Goal: Find specific page/section

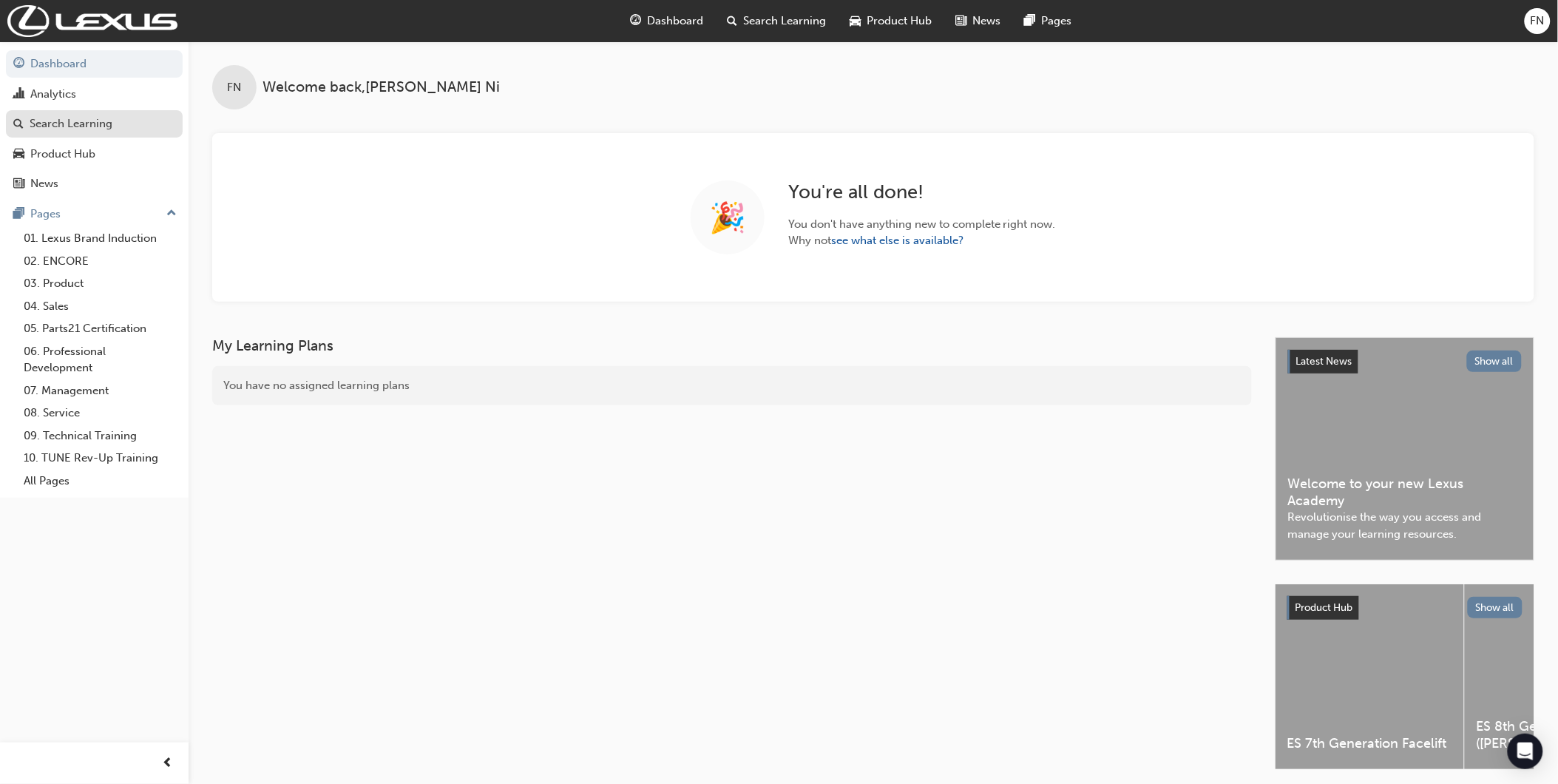
click at [94, 123] on div "Search Learning" at bounding box center [71, 123] width 83 height 17
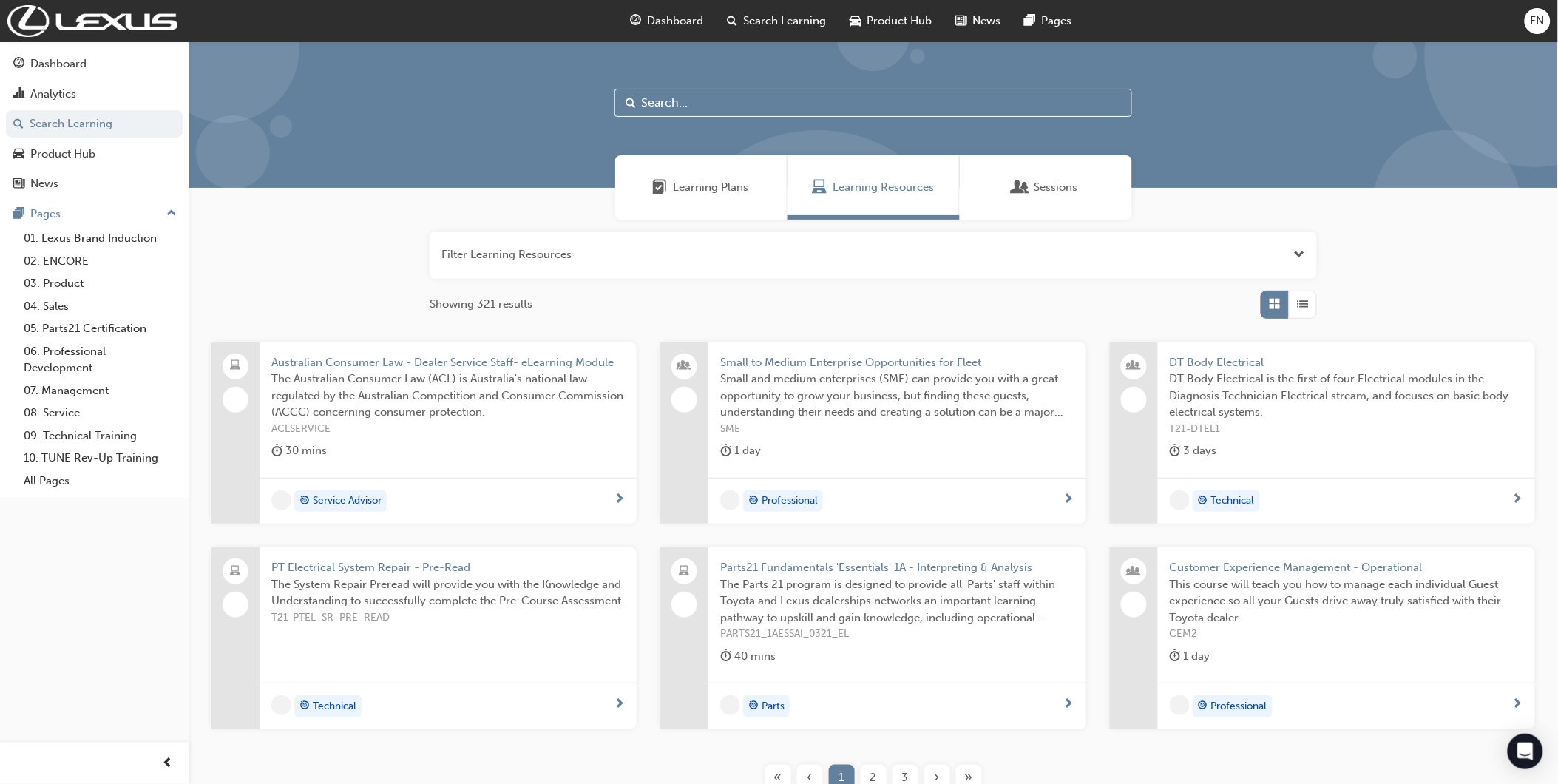
click at [735, 101] on input "text" at bounding box center [872, 103] width 517 height 28
paste input "SPK901"
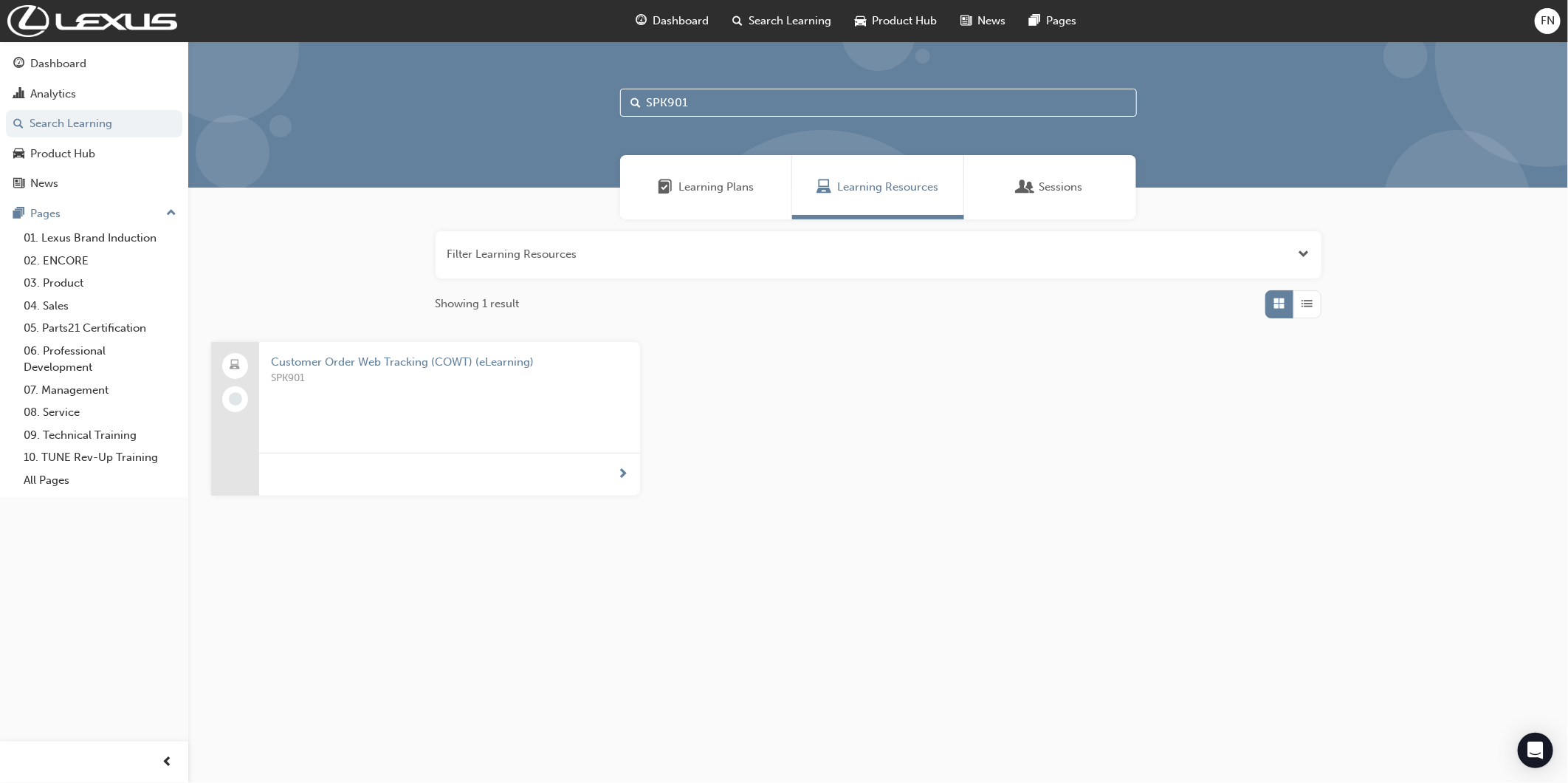
type input "SPK901"
click at [394, 379] on span "SPK901" at bounding box center [449, 377] width 357 height 17
click at [470, 362] on span "Customer Order Web Tracking (COWT) (eLearning)" at bounding box center [449, 362] width 357 height 17
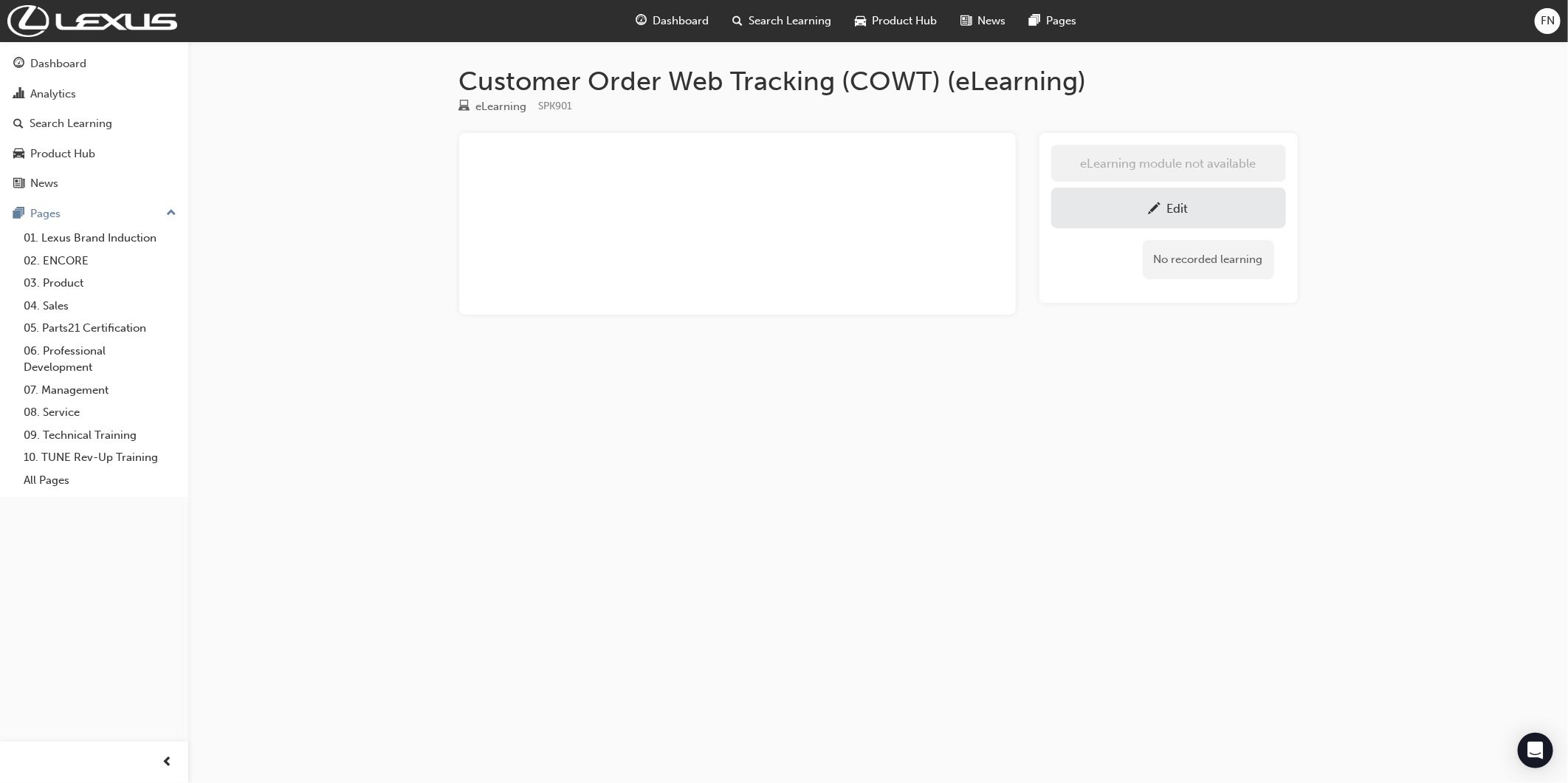
click at [1144, 213] on div "Edit" at bounding box center [1169, 208] width 213 height 18
